Goal: Information Seeking & Learning: Learn about a topic

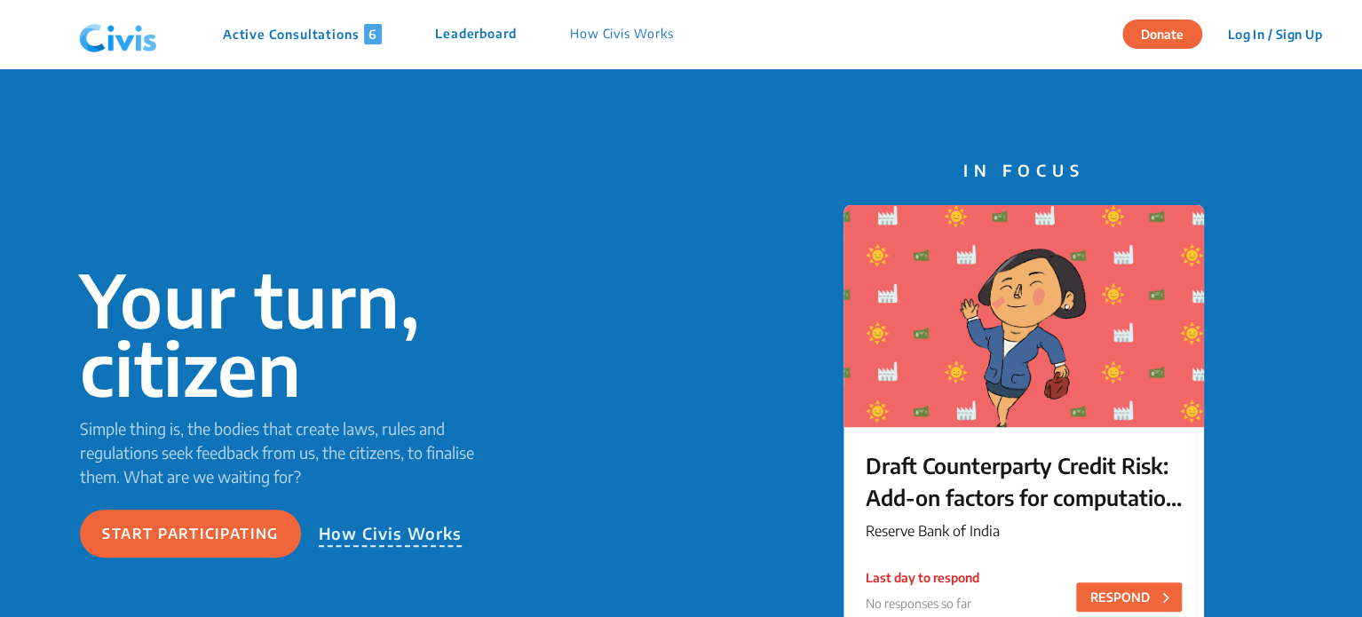
click at [291, 32] on p "Active Consultations 6" at bounding box center [302, 34] width 159 height 20
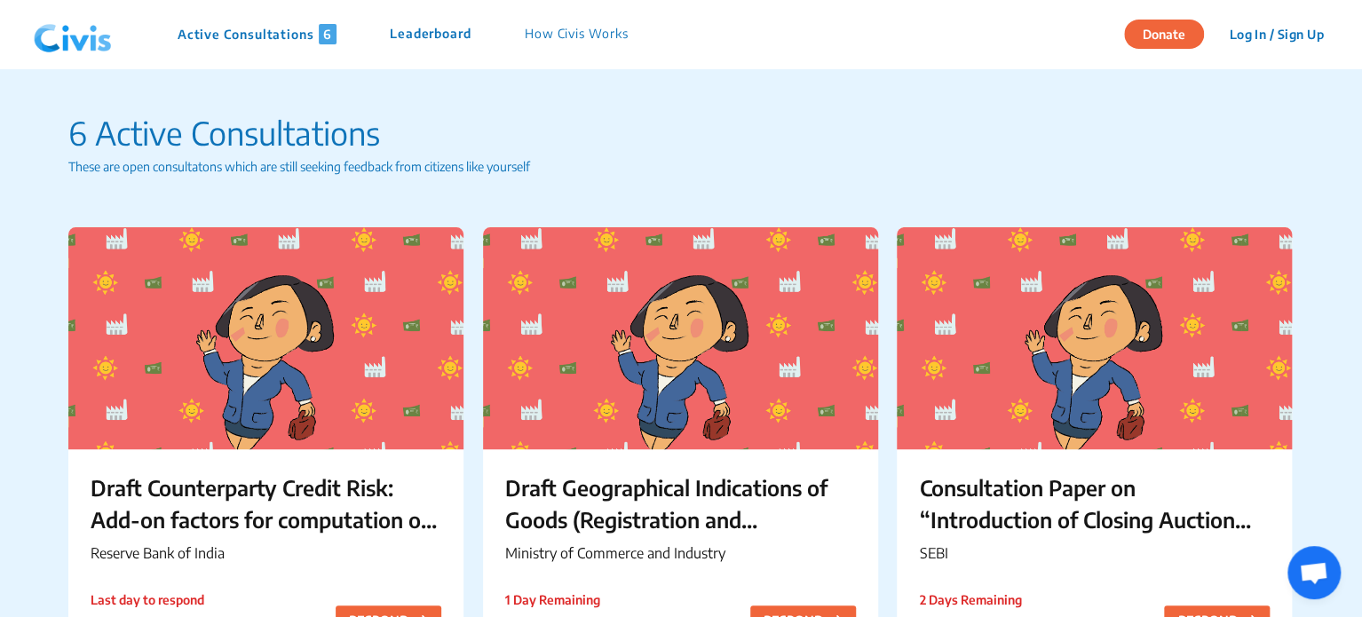
drag, startPoint x: 1361, startPoint y: 108, endPoint x: 1363, endPoint y: 273, distance: 164.3
click at [1362, 273] on html "Active Consultations 6 Leaderboard How Civis Works Donate Log In / Sign Up Sign…" at bounding box center [681, 343] width 1362 height 686
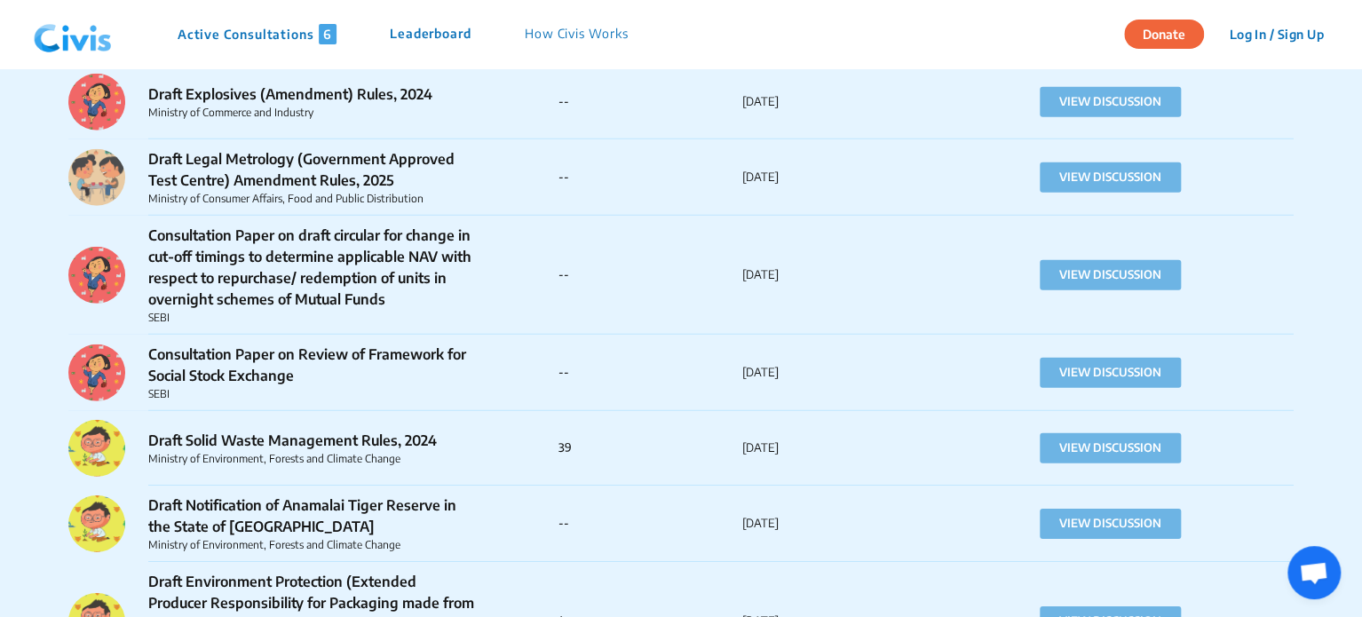
scroll to position [16590, 0]
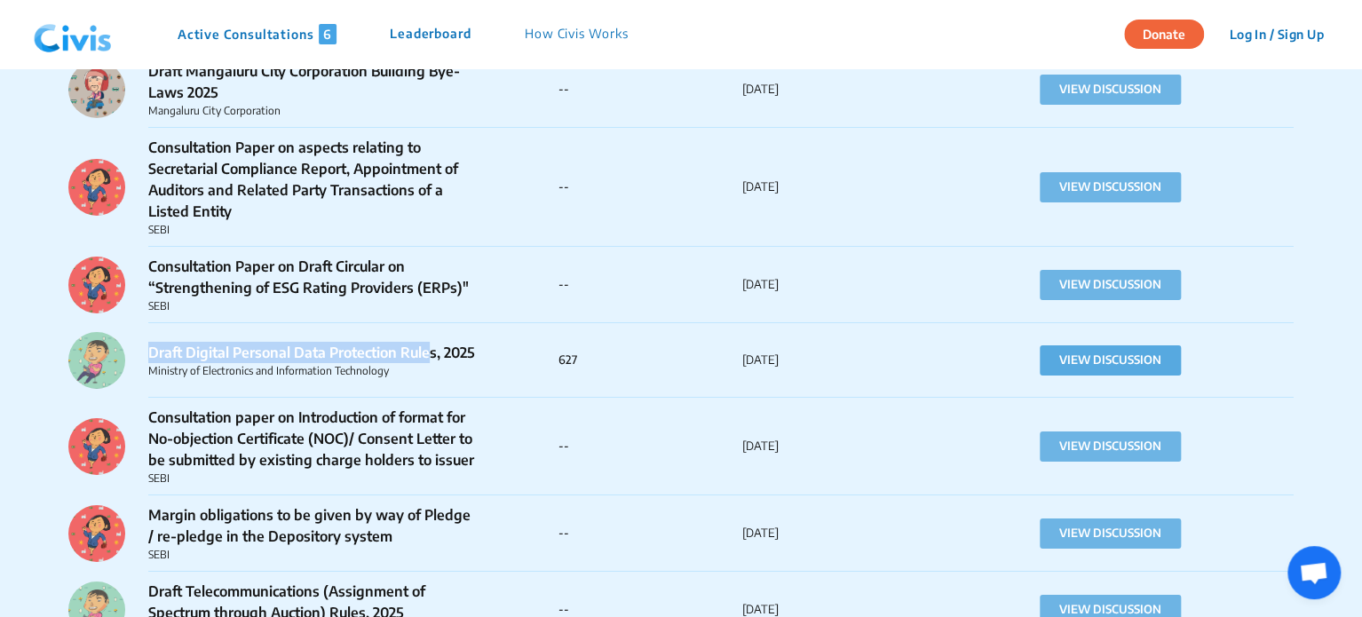
click at [1101, 345] on button "VIEW DISCUSSION" at bounding box center [1110, 360] width 141 height 30
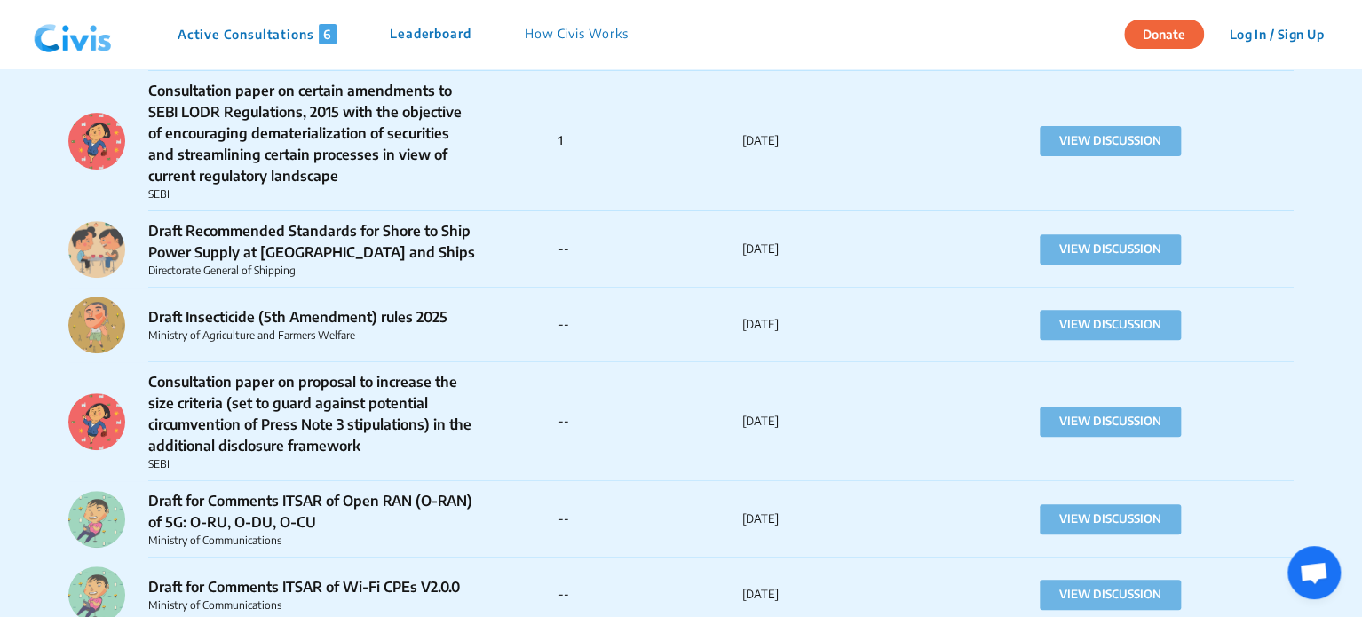
scroll to position [31286, 0]
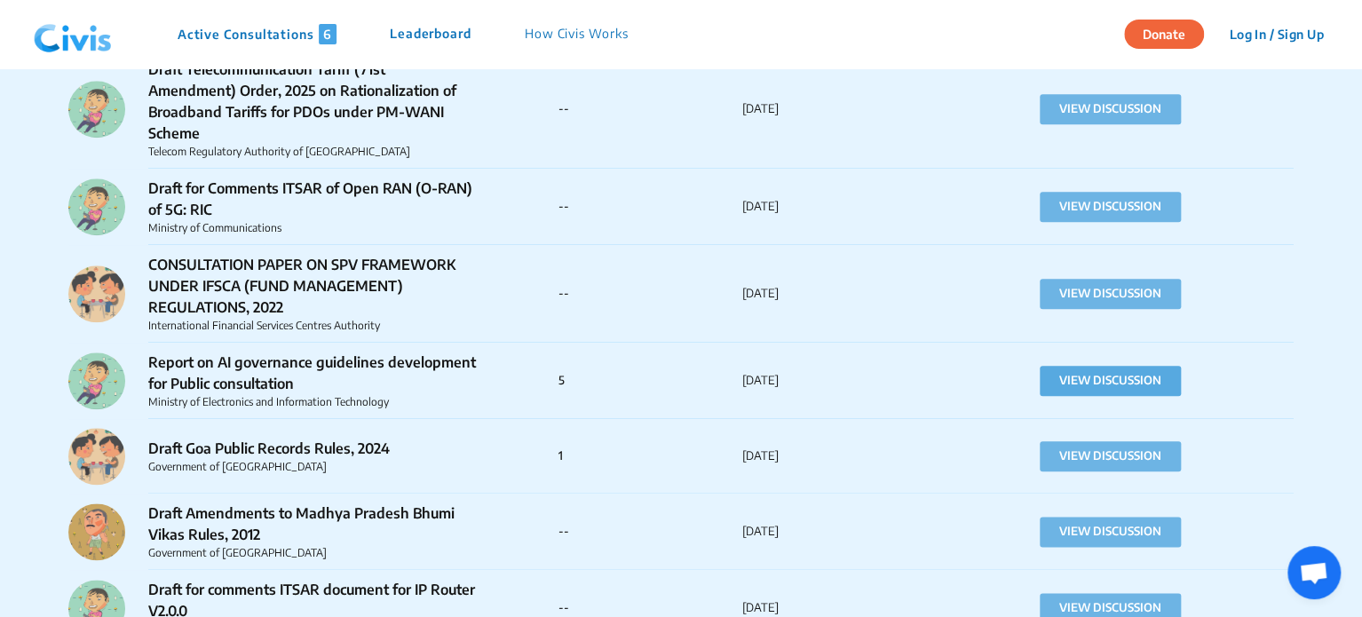
click at [1104, 366] on button "VIEW DISCUSSION" at bounding box center [1110, 381] width 141 height 30
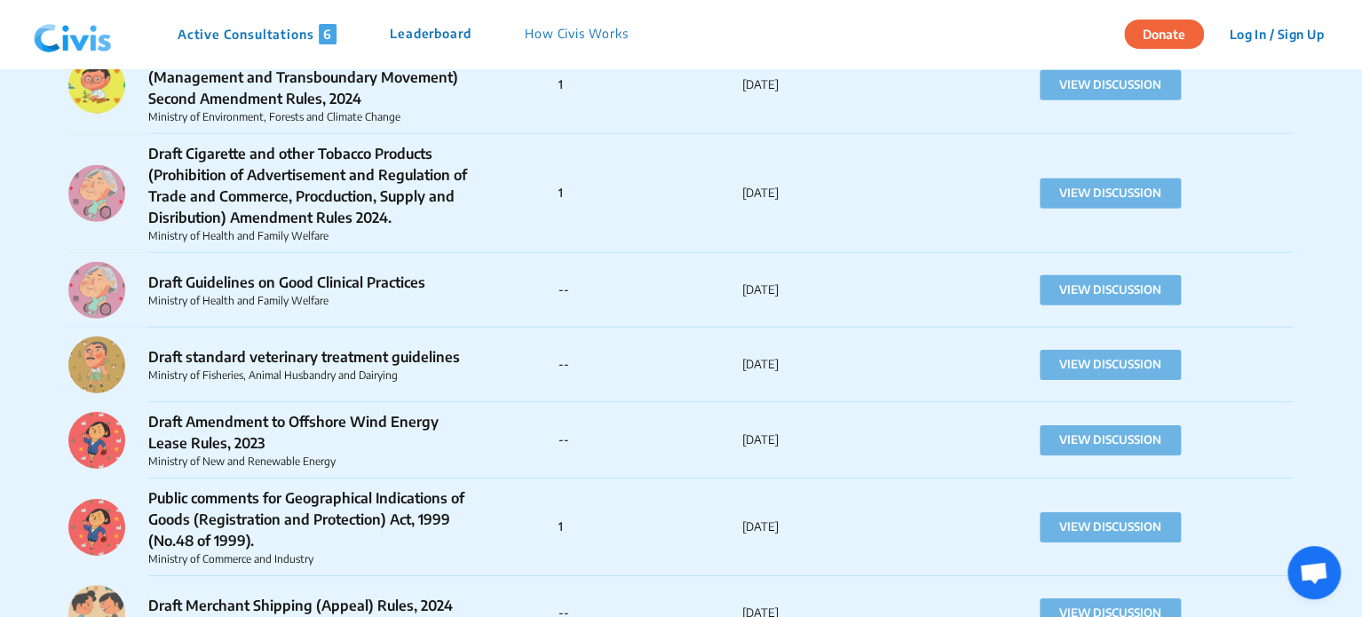
scroll to position [33943, 0]
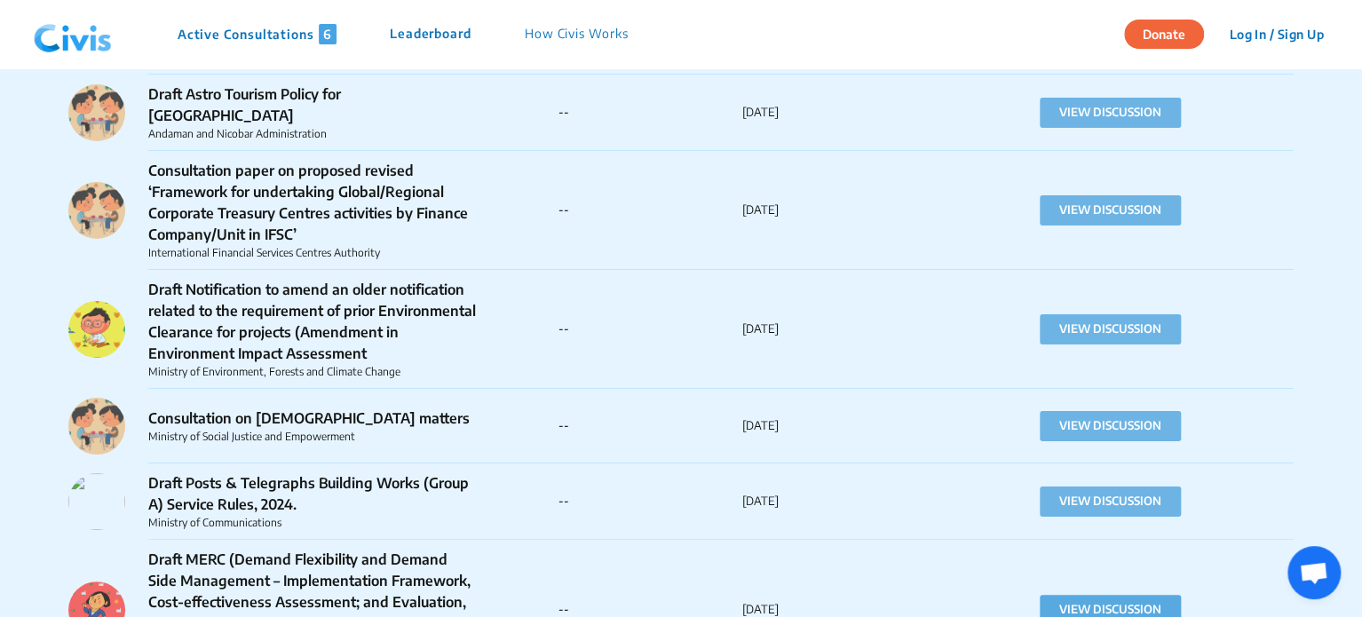
click at [1066, 595] on button "VIEW DISCUSSION" at bounding box center [1110, 610] width 141 height 30
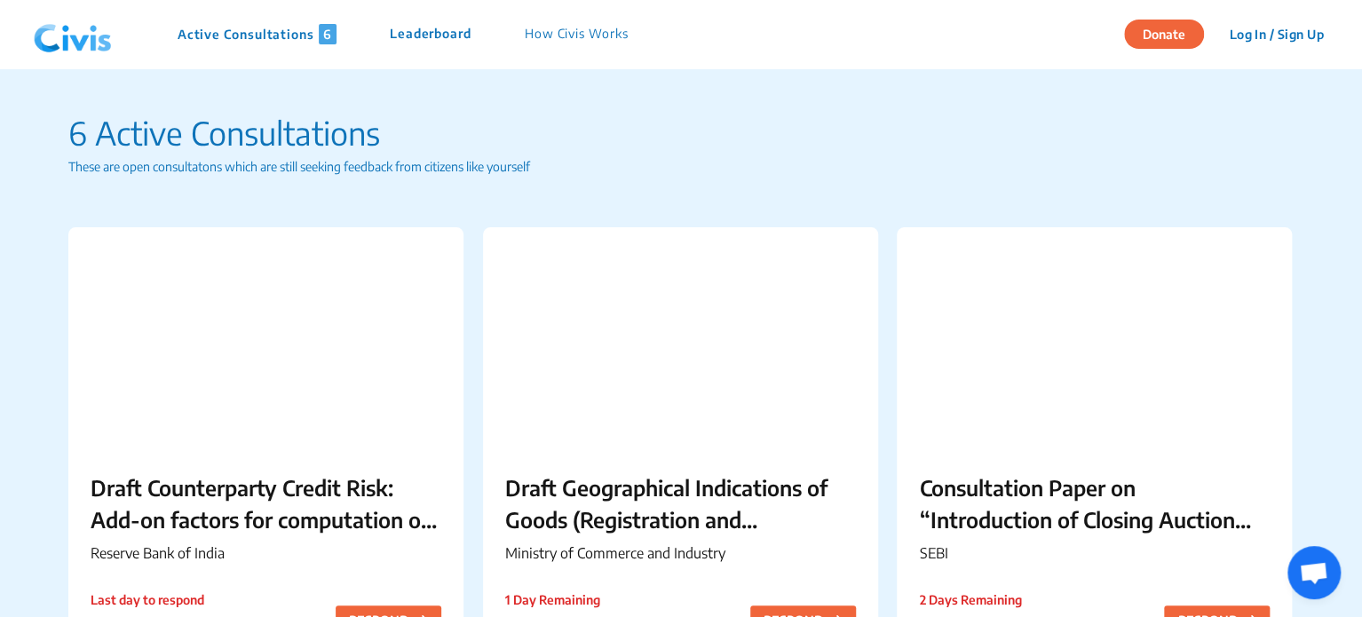
scroll to position [55558, 0]
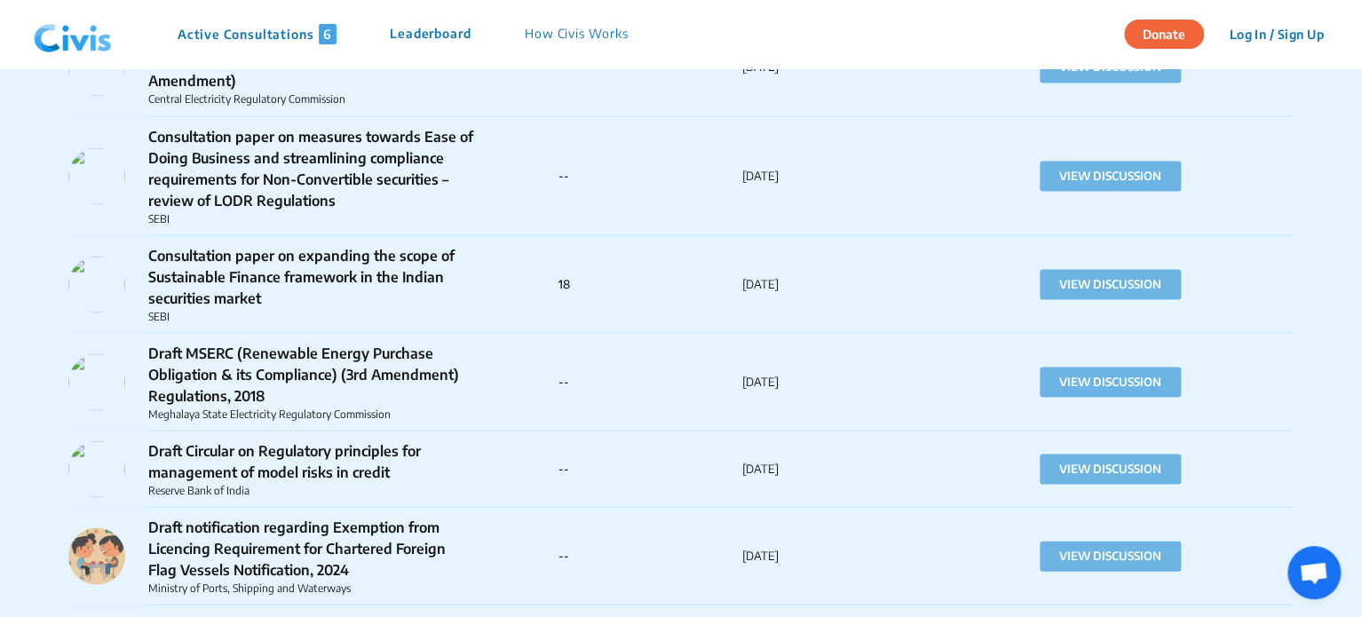
scroll to position [60614, 0]
